Goal: Transaction & Acquisition: Purchase product/service

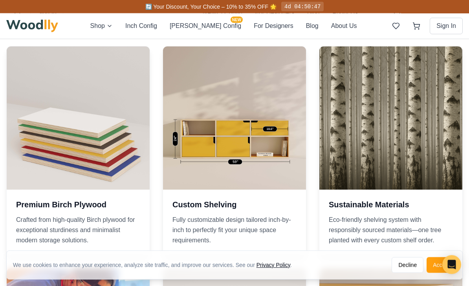
scroll to position [895, 0]
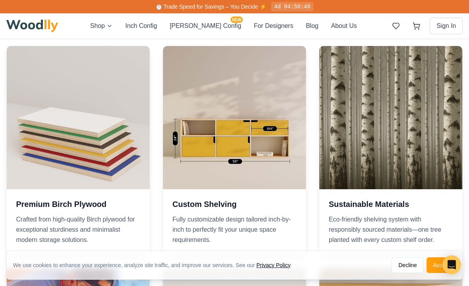
click at [251, 158] on div at bounding box center [234, 117] width 143 height 143
click at [217, 210] on h3 "Custom Shelving" at bounding box center [235, 204] width 124 height 11
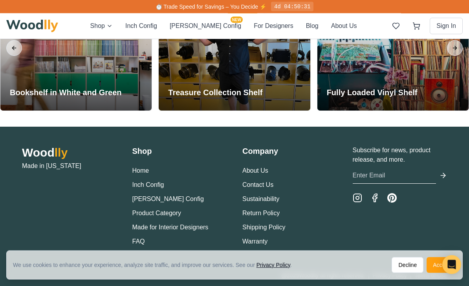
scroll to position [1758, 0]
click at [145, 174] on link "Home" at bounding box center [141, 170] width 17 height 7
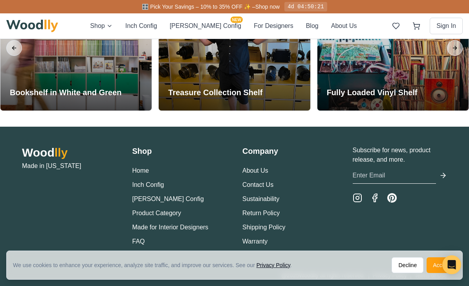
click at [147, 174] on link "Home" at bounding box center [141, 170] width 17 height 7
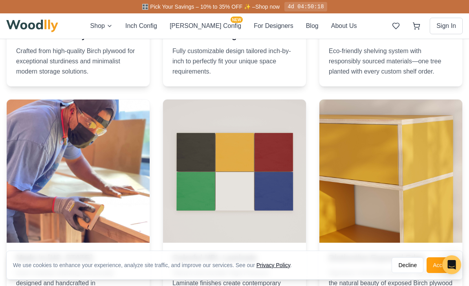
scroll to position [1058, 0]
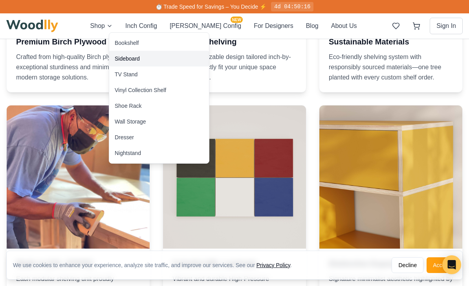
click at [133, 60] on div "Sideboard" at bounding box center [127, 59] width 25 height 8
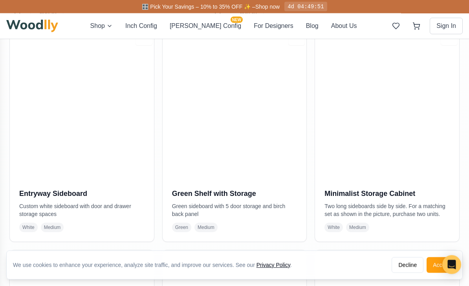
scroll to position [615, 0]
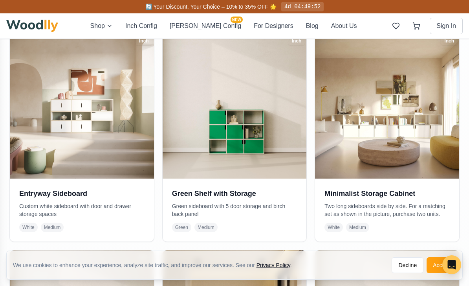
click at [210, 227] on span "Medium" at bounding box center [206, 227] width 23 height 9
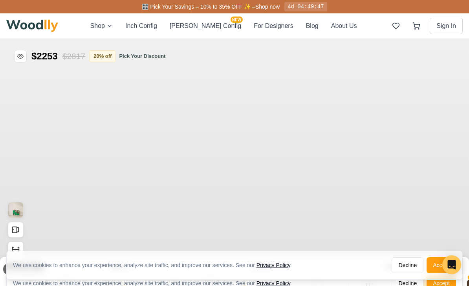
type input "48"
type input "3"
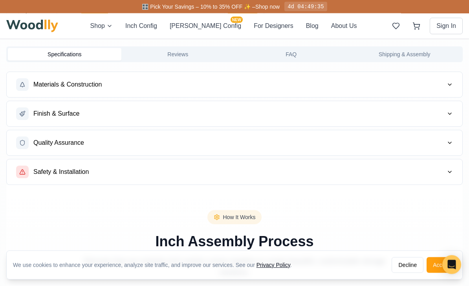
scroll to position [542, 0]
click at [408, 273] on button "Decline" at bounding box center [408, 265] width 32 height 16
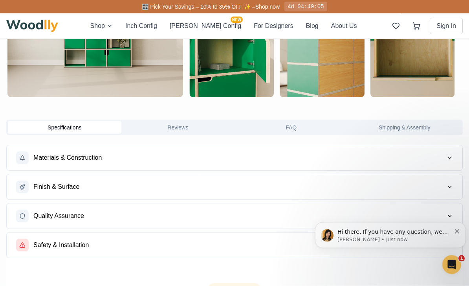
scroll to position [468, 0]
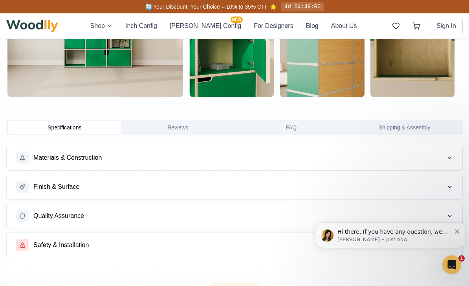
click at [456, 159] on button "Materials & Construction" at bounding box center [235, 157] width 456 height 25
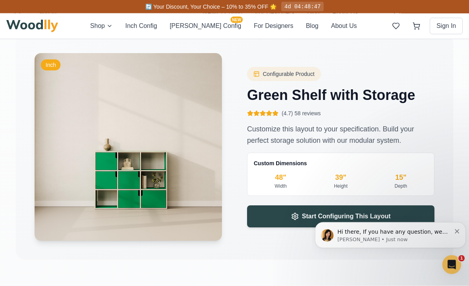
scroll to position [1087, 0]
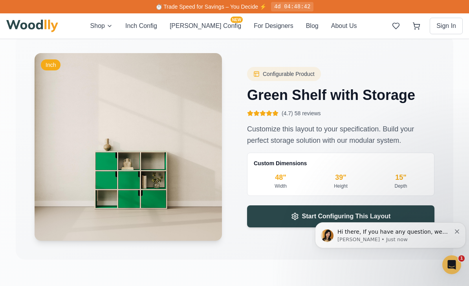
click at [349, 218] on span "Start Configuring This Layout" at bounding box center [346, 216] width 89 height 9
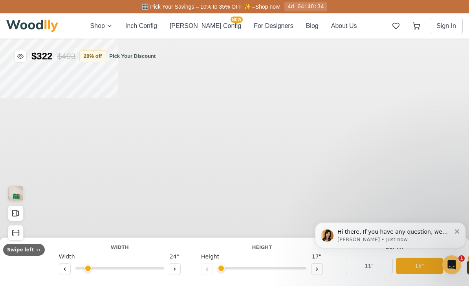
type input "48"
type input "3"
